Goal: Find specific page/section: Find specific page/section

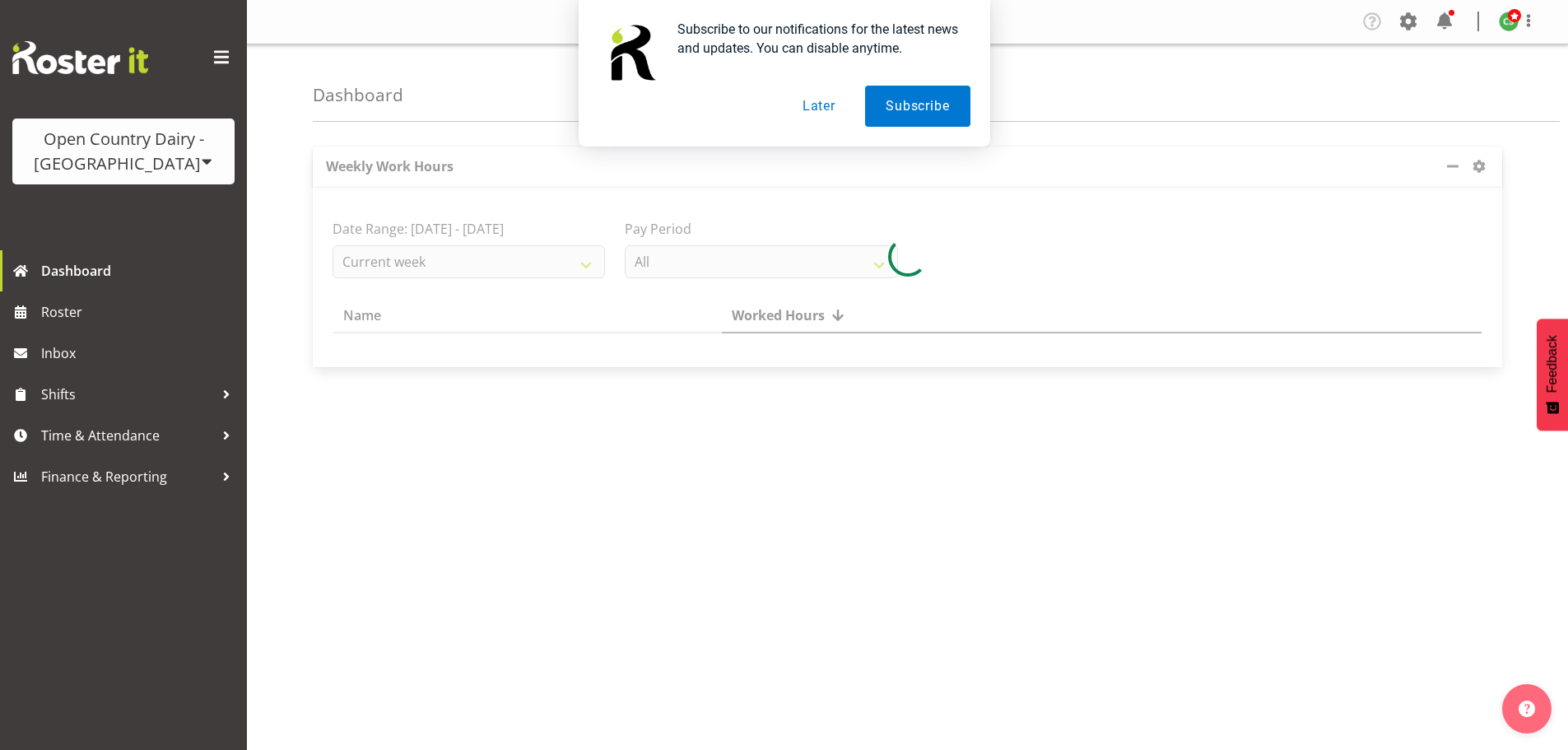
click at [823, 95] on button "Later" at bounding box center [818, 105] width 74 height 41
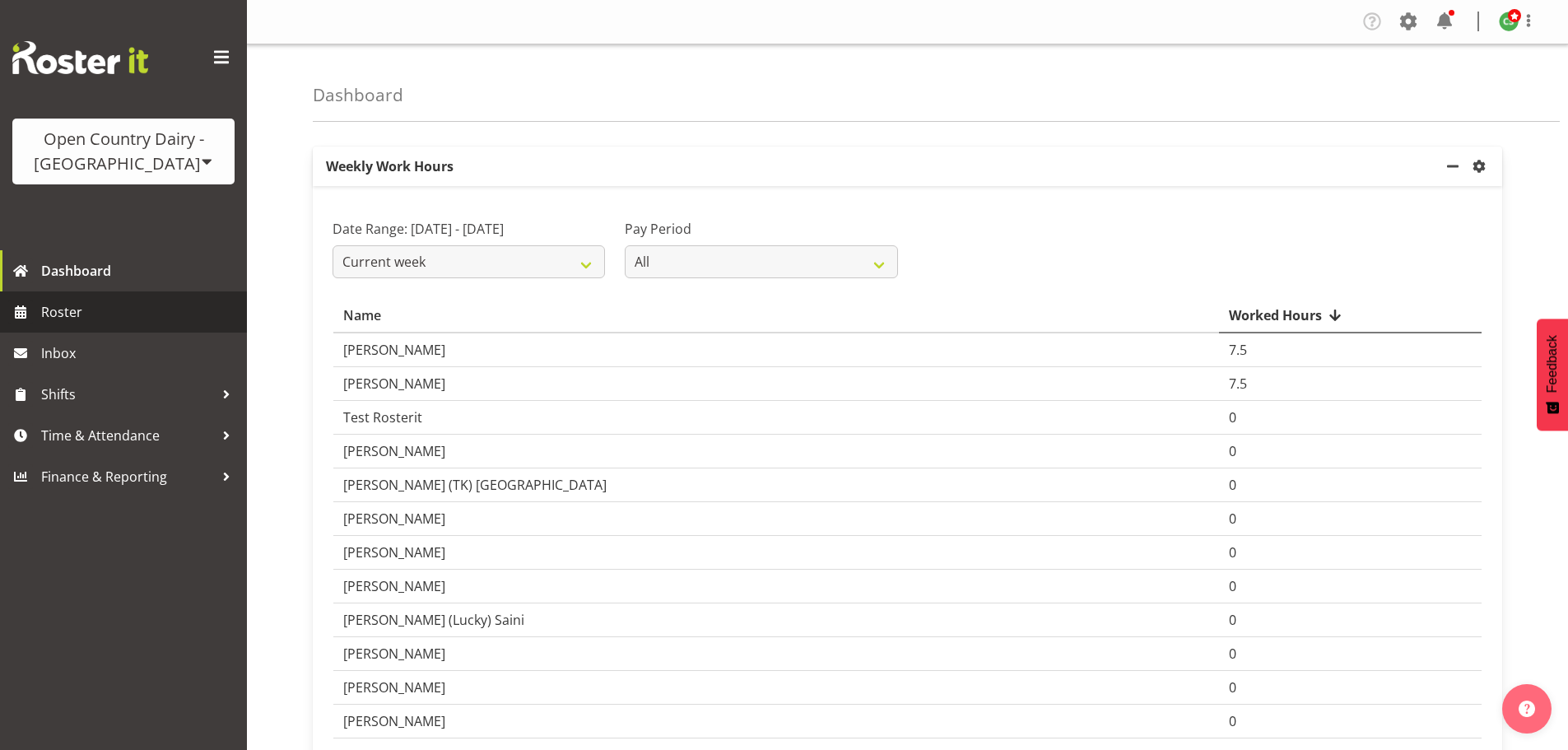
click at [93, 313] on span "Roster" at bounding box center [139, 312] width 198 height 25
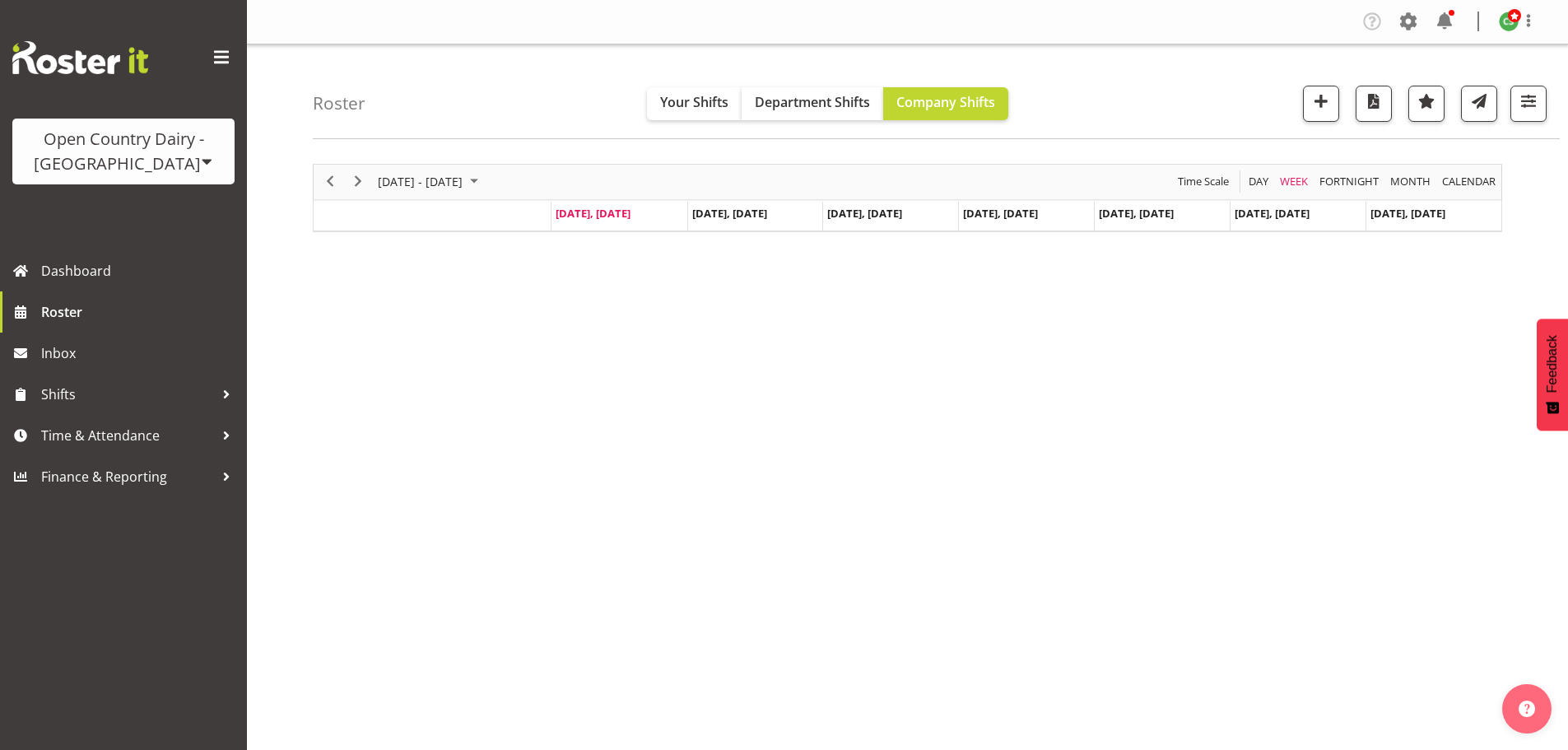
click at [201, 160] on span at bounding box center [207, 161] width 13 height 13
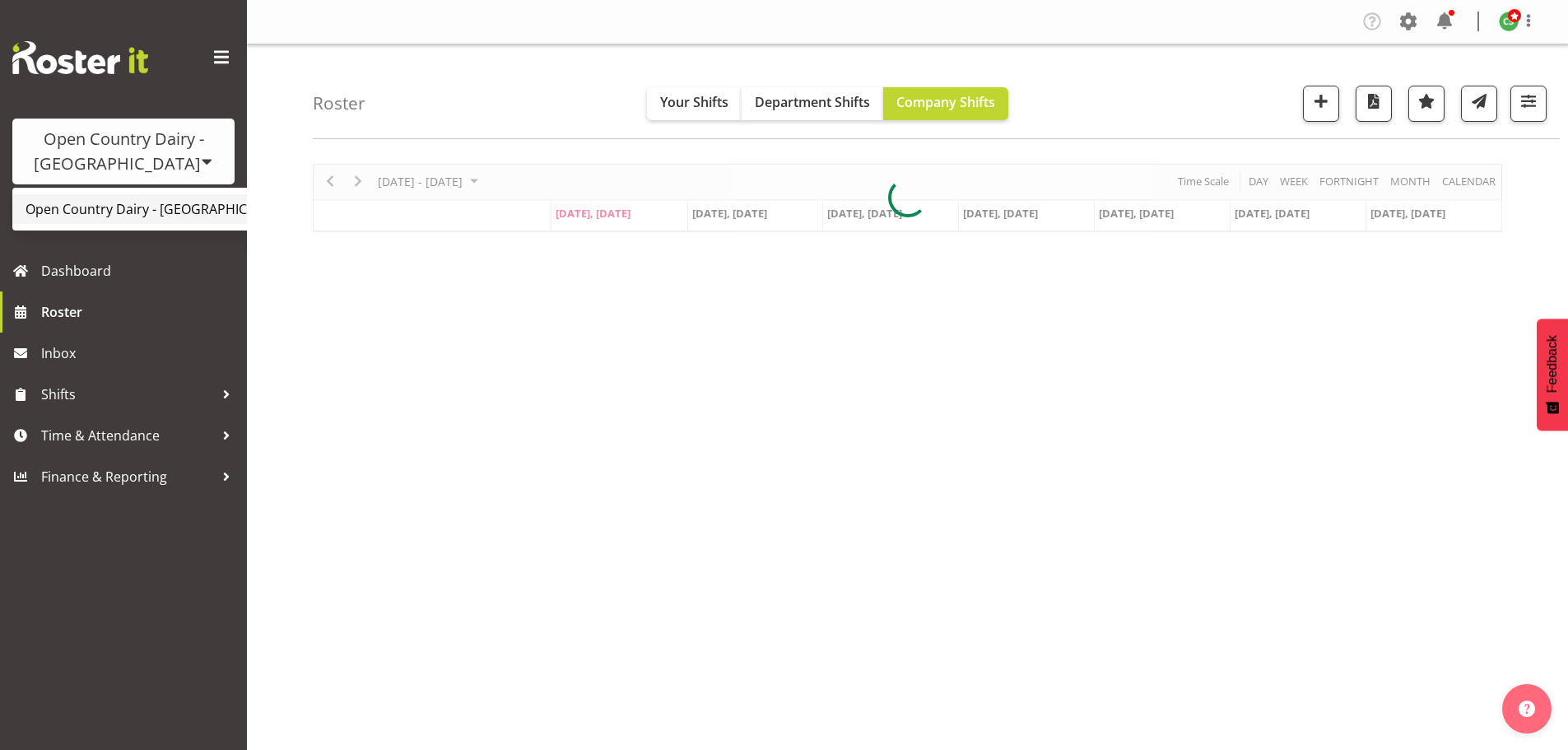
click at [139, 212] on link "Open Country Dairy - [GEOGRAPHIC_DATA]" at bounding box center [171, 210] width 318 height 30
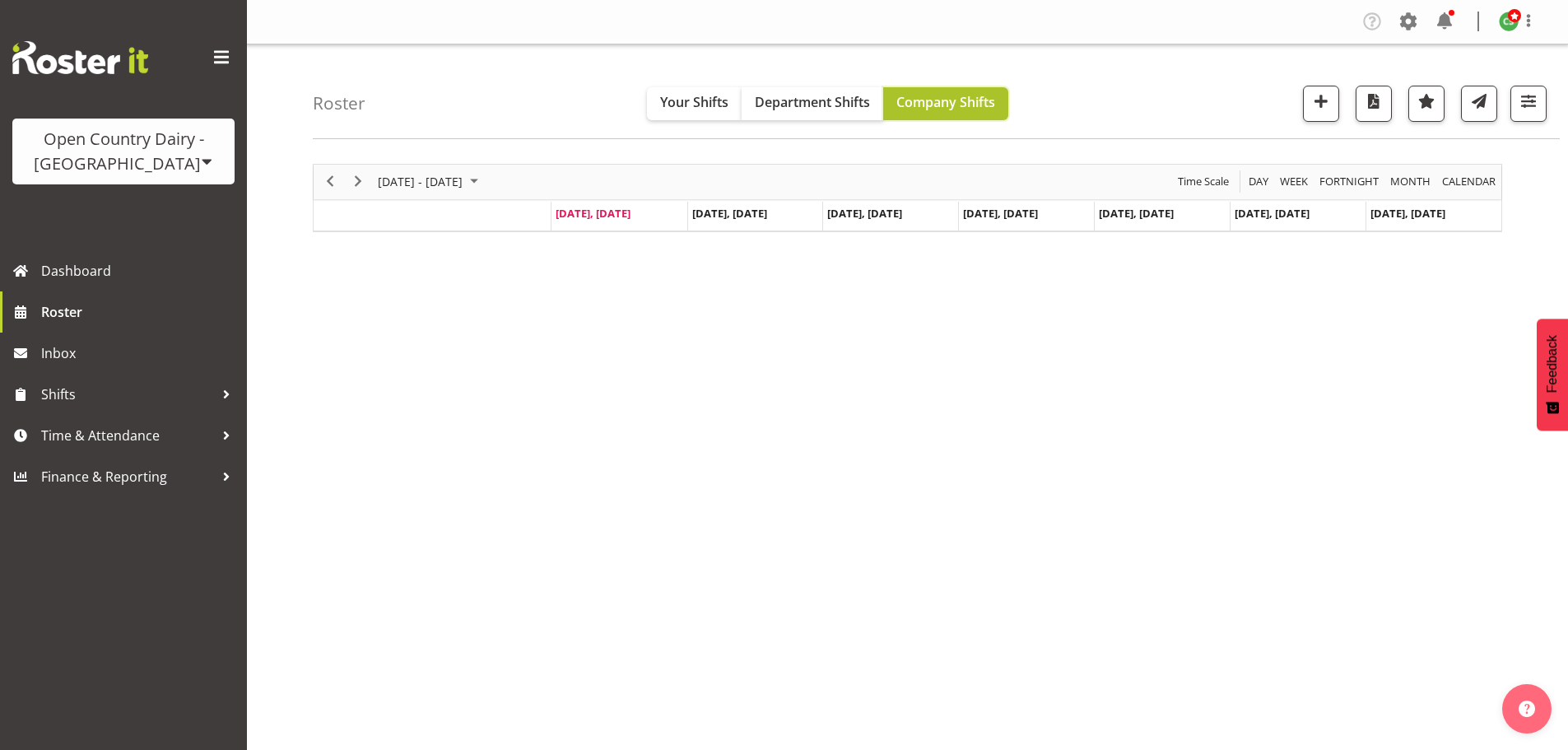
click at [925, 91] on button "Company Shifts" at bounding box center [945, 103] width 125 height 33
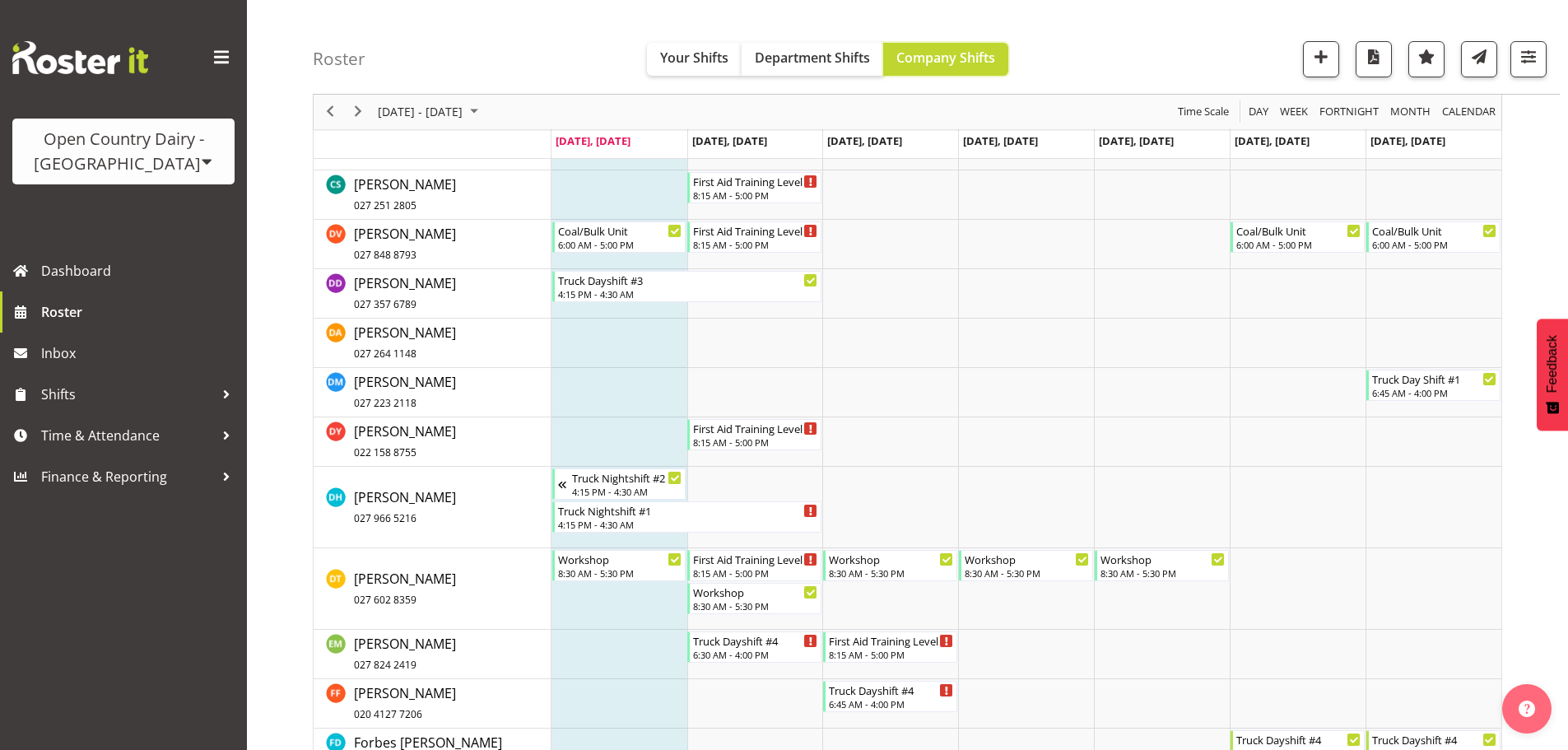
scroll to position [2799, 0]
